Goal: Navigation & Orientation: Find specific page/section

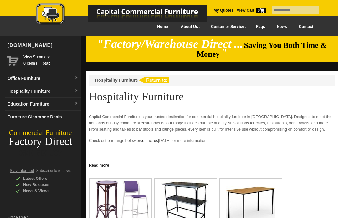
scroll to position [101, 0]
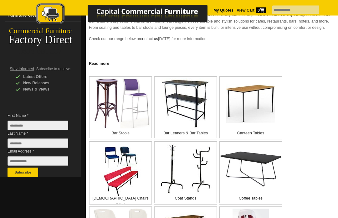
click at [191, 122] on img at bounding box center [185, 104] width 49 height 50
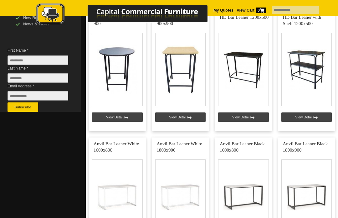
scroll to position [169, 0]
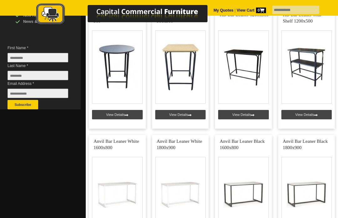
click at [302, 114] on link at bounding box center [306, 68] width 57 height 120
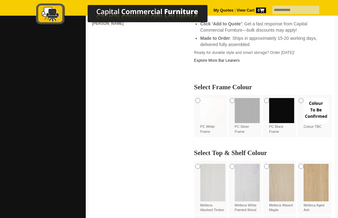
scroll to position [335, 0]
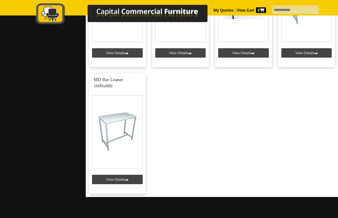
scroll to position [610, 0]
click at [117, 139] on link at bounding box center [117, 133] width 57 height 120
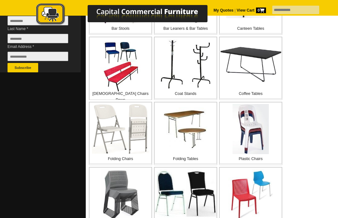
scroll to position [207, 0]
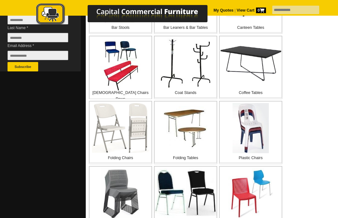
click at [183, 81] on img at bounding box center [186, 63] width 52 height 50
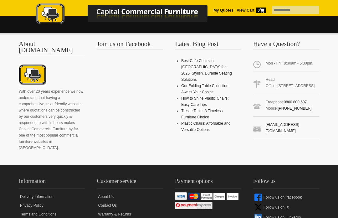
scroll to position [324, 0]
